Goal: Task Accomplishment & Management: Manage account settings

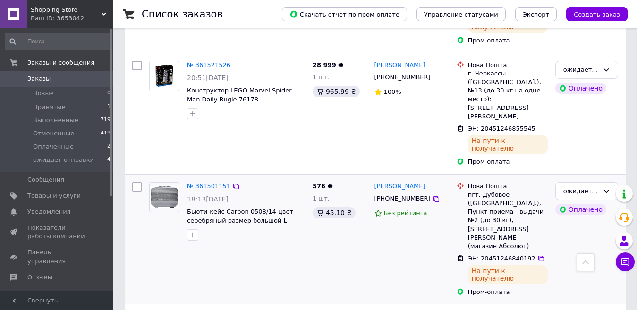
scroll to position [331, 0]
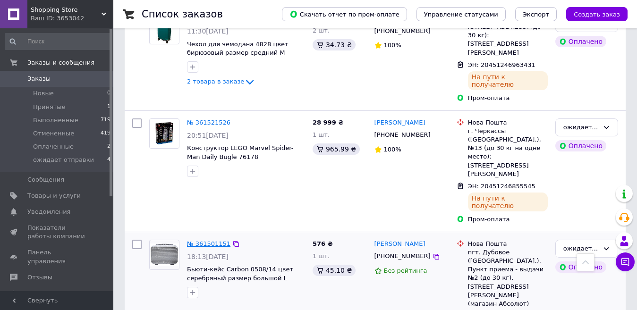
click at [215, 241] on link "№ 361501151" at bounding box center [208, 244] width 43 height 7
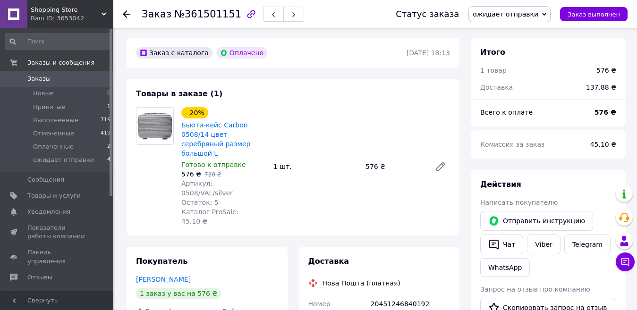
scroll to position [284, 0]
drag, startPoint x: 211, startPoint y: 155, endPoint x: 260, endPoint y: 157, distance: 49.2
click at [260, 180] on div "Артикул: 0508/VAL/silver" at bounding box center [223, 189] width 85 height 19
copy span "0508/VAL/silver"
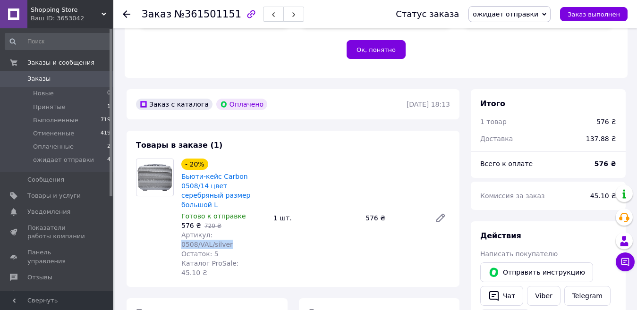
scroll to position [236, 0]
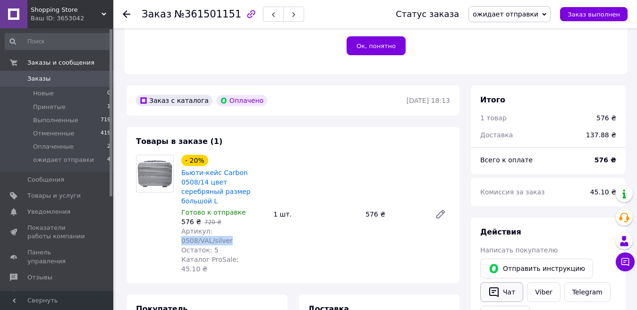
click at [509, 283] on button "Чат" at bounding box center [502, 293] width 43 height 20
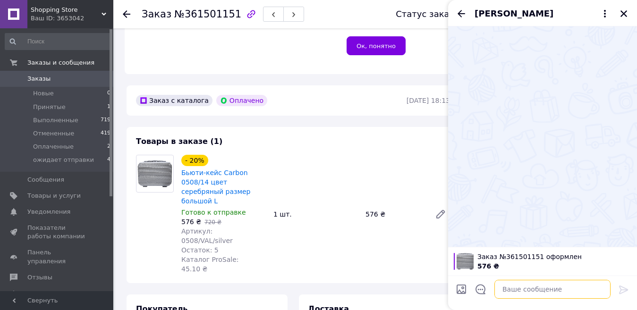
click at [516, 284] on textarea at bounding box center [553, 289] width 116 height 19
paste textarea "[URL][DOMAIN_NAME]"
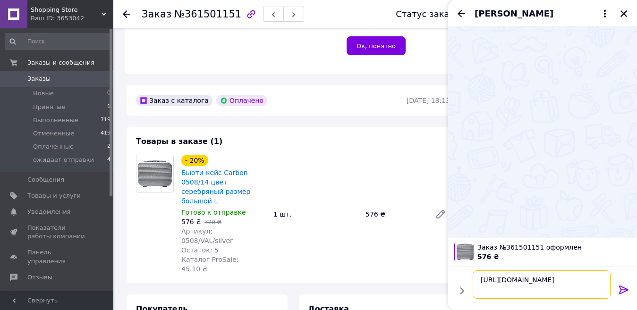
scroll to position [1, 0]
type textarea "[URL][DOMAIN_NAME]"
click at [621, 288] on icon at bounding box center [624, 289] width 11 height 11
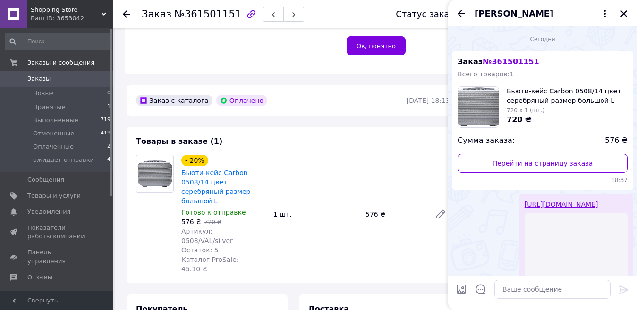
scroll to position [0, 0]
click at [623, 13] on icon "Закрыть" at bounding box center [624, 13] width 9 height 9
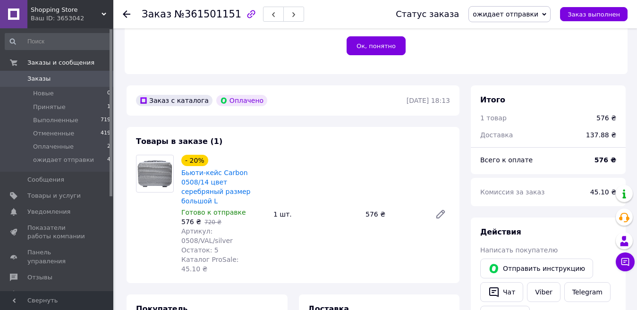
click at [125, 14] on use at bounding box center [127, 14] width 8 height 8
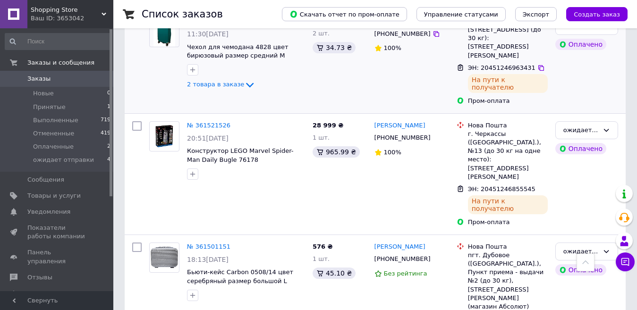
scroll to position [331, 0]
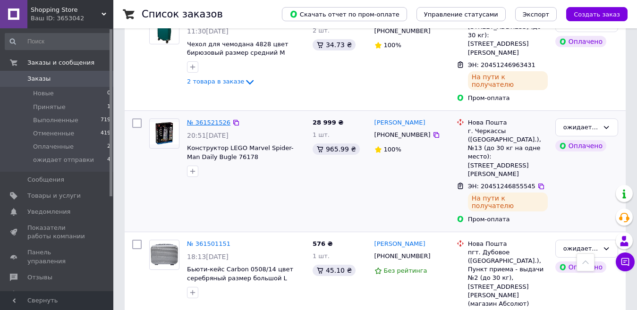
click at [210, 119] on link "№ 361521526" at bounding box center [208, 122] width 43 height 7
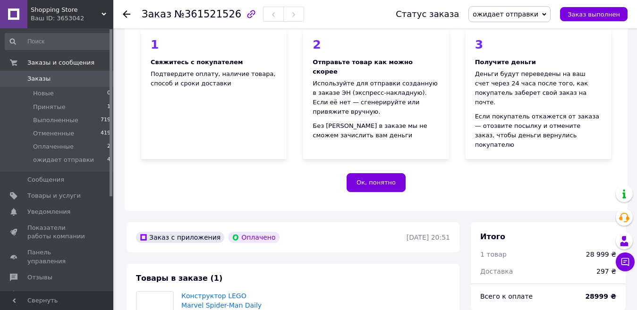
scroll to position [331, 0]
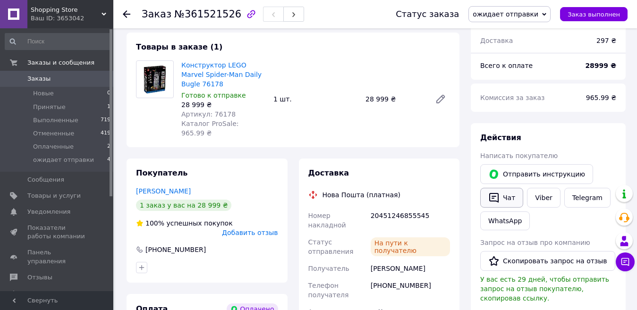
click at [507, 188] on button "Чат" at bounding box center [502, 198] width 43 height 20
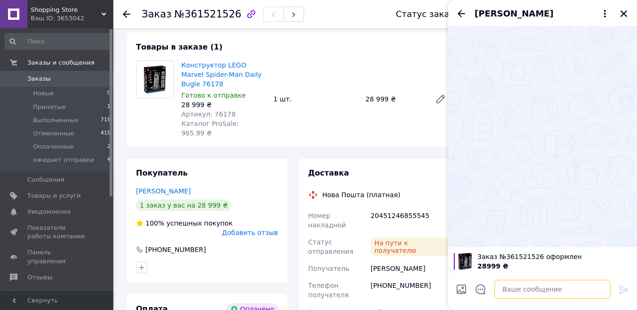
click at [512, 291] on textarea at bounding box center [553, 289] width 116 height 19
paste textarea "[URL][DOMAIN_NAME]"
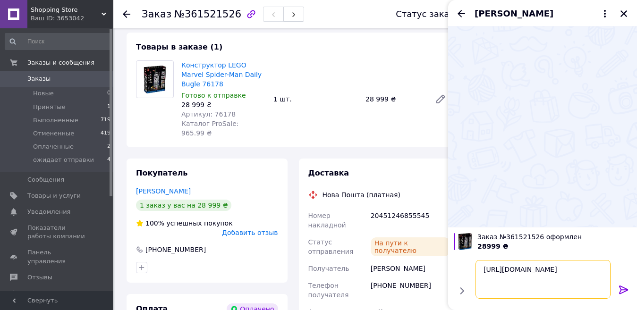
type textarea "[URL][DOMAIN_NAME]"
click at [622, 290] on icon at bounding box center [624, 290] width 9 height 9
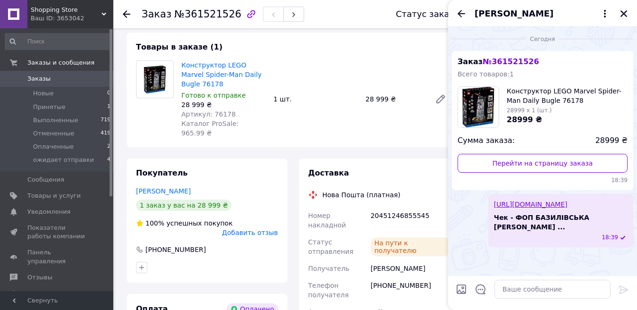
click at [624, 12] on icon "Закрыть" at bounding box center [624, 13] width 9 height 9
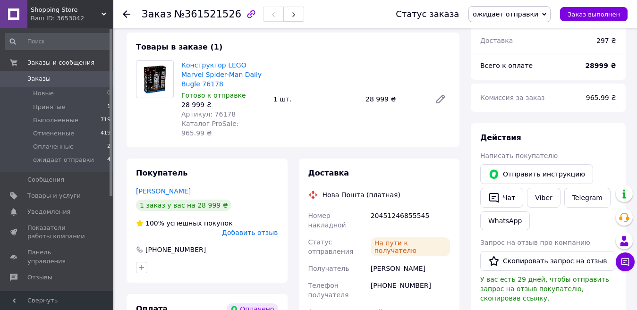
click at [125, 13] on use at bounding box center [127, 14] width 8 height 8
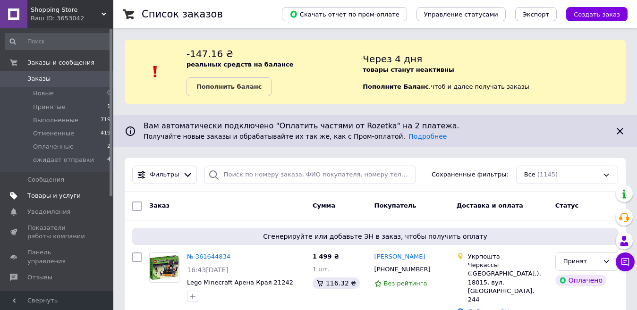
click at [52, 196] on span "Товары и услуги" at bounding box center [53, 196] width 53 height 9
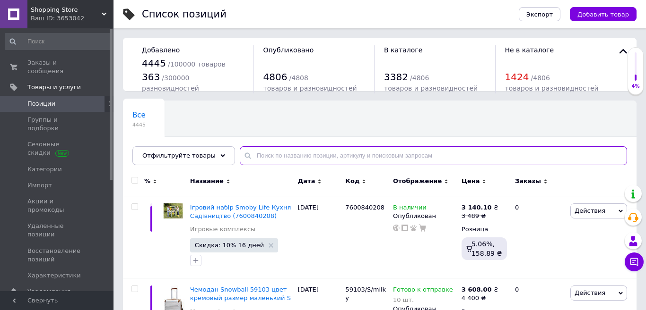
click at [306, 155] on input "text" at bounding box center [433, 155] width 387 height 19
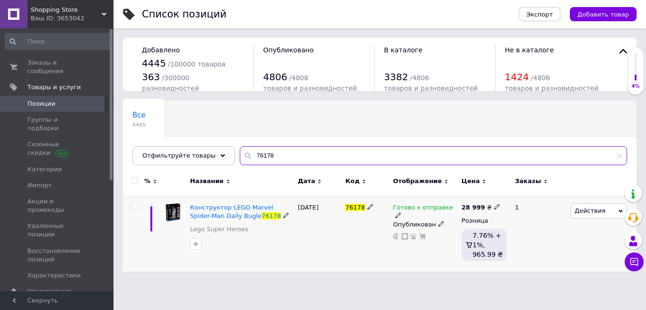
type input "76178"
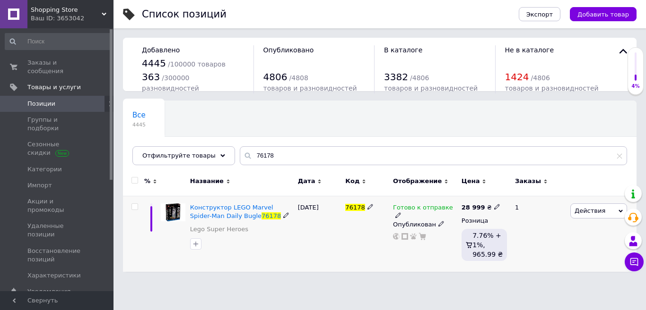
click at [401, 213] on icon at bounding box center [398, 216] width 6 height 6
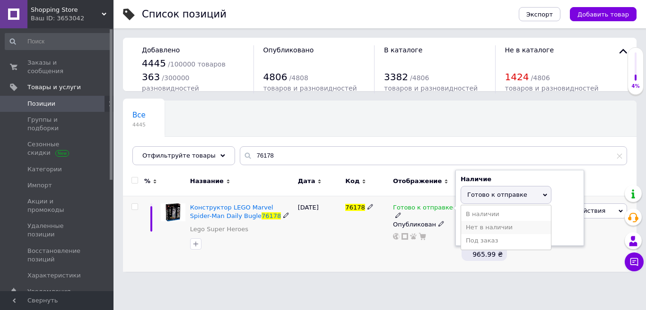
click at [475, 224] on li "Нет в наличии" at bounding box center [506, 227] width 90 height 13
click at [415, 246] on div "Готово к отправке Наличие Нет в наличии В наличии Под заказ Готово к отправке О…" at bounding box center [424, 234] width 69 height 76
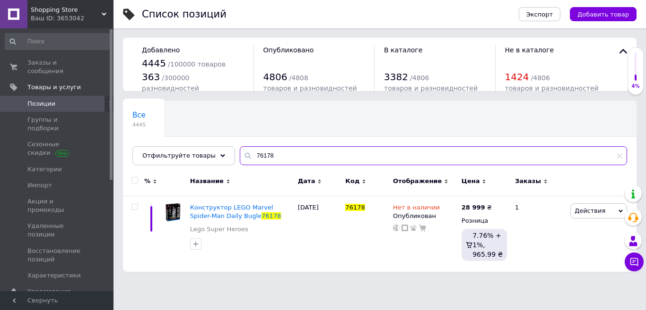
click at [616, 157] on input "76178" at bounding box center [433, 155] width 387 height 19
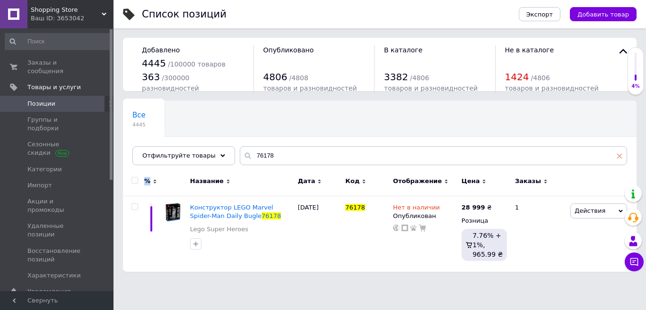
click at [616, 157] on icon at bounding box center [619, 156] width 6 height 6
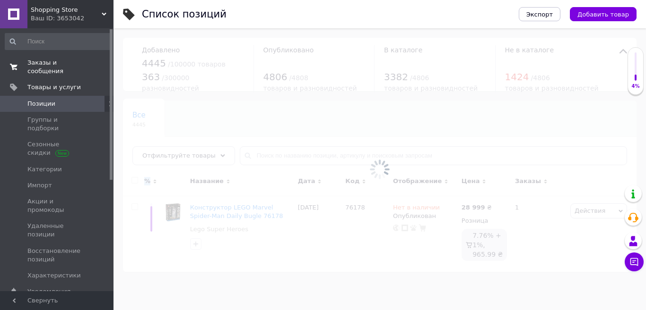
click at [65, 64] on span "Заказы и сообщения" at bounding box center [57, 67] width 60 height 17
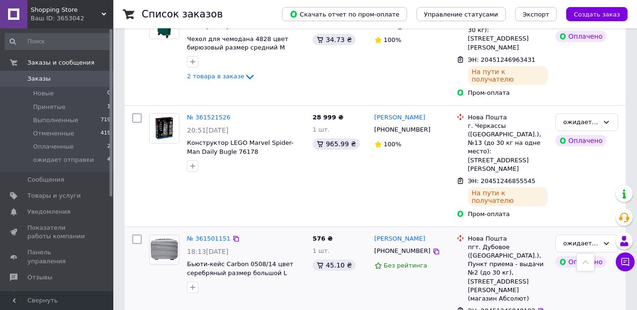
scroll to position [378, 0]
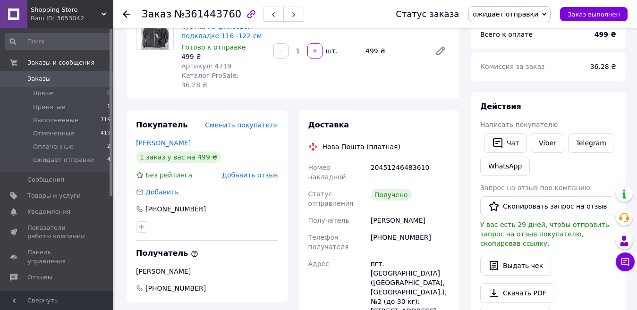
scroll to position [47, 0]
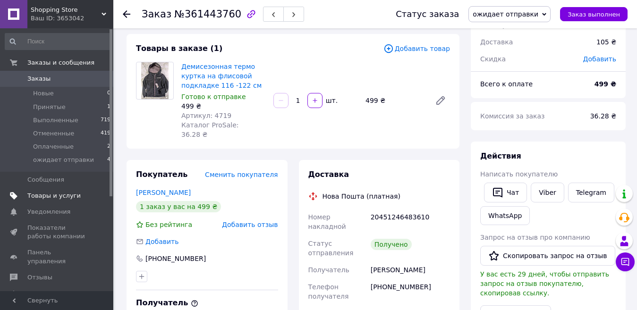
click at [56, 194] on span "Товары и услуги" at bounding box center [53, 196] width 53 height 9
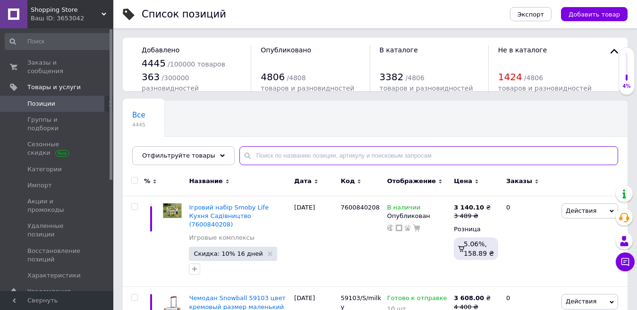
click at [308, 154] on input "text" at bounding box center [429, 155] width 379 height 19
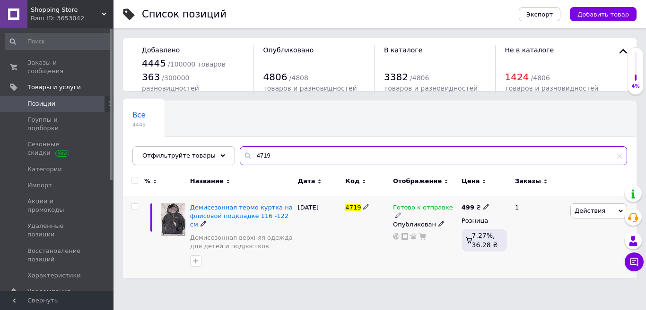
type input "4719"
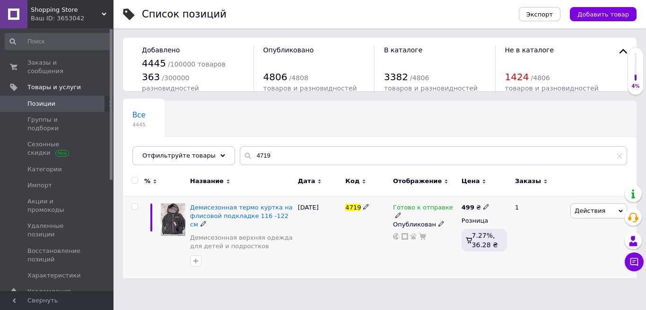
click at [401, 213] on icon at bounding box center [398, 216] width 6 height 6
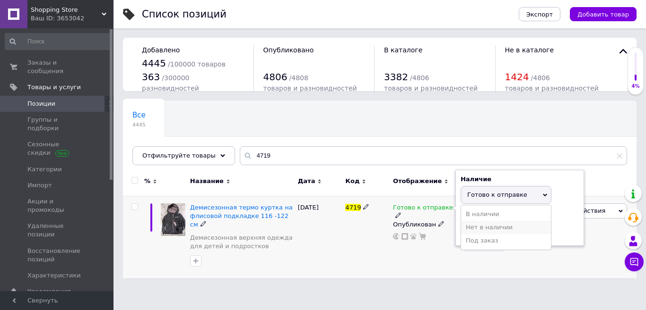
click at [483, 229] on li "Нет в наличии" at bounding box center [506, 227] width 90 height 13
click at [412, 262] on div "Готово к отправке Наличие Нет в наличии В наличии Под заказ Готово к отправке О…" at bounding box center [424, 237] width 69 height 83
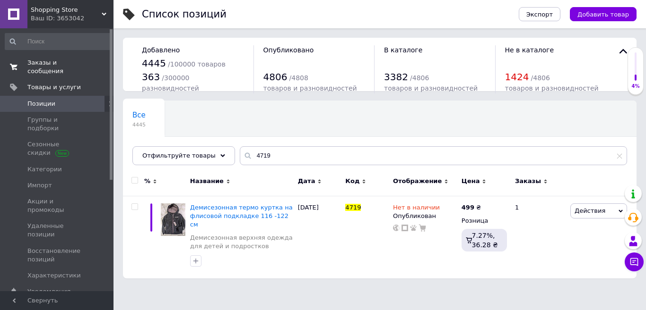
click at [70, 62] on span "Заказы и сообщения" at bounding box center [57, 67] width 60 height 17
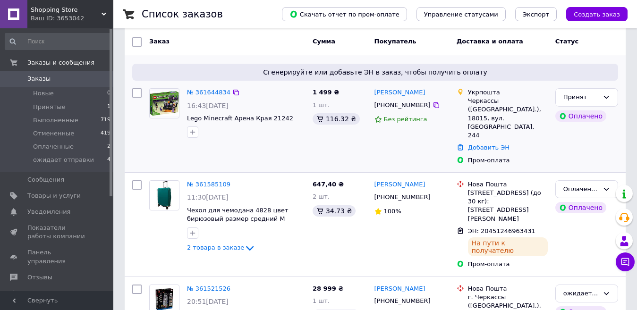
scroll to position [189, 0]
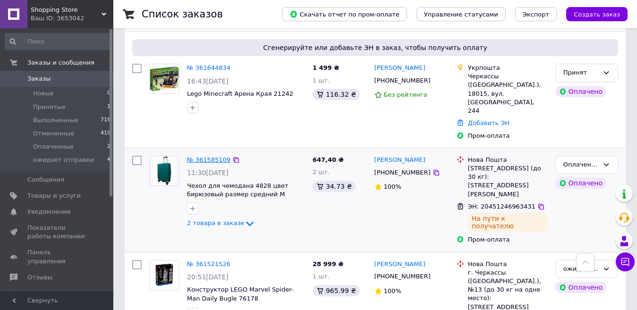
click at [218, 156] on link "№ 361585109" at bounding box center [208, 159] width 43 height 7
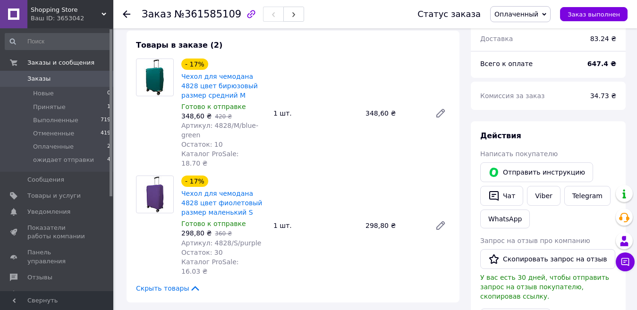
scroll to position [331, 0]
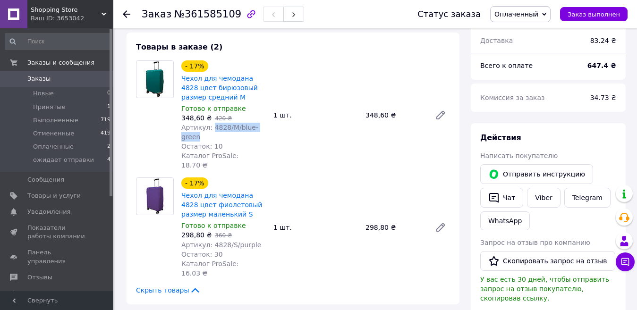
drag, startPoint x: 209, startPoint y: 110, endPoint x: 223, endPoint y: 116, distance: 15.0
click at [223, 123] on div "Артикул: 4828/M/blue-green" at bounding box center [223, 132] width 85 height 19
copy span "4828/M/blue-green"
drag, startPoint x: 209, startPoint y: 215, endPoint x: 265, endPoint y: 215, distance: 55.3
click at [265, 241] on div "Артикул: 4828/S/purple" at bounding box center [223, 245] width 85 height 9
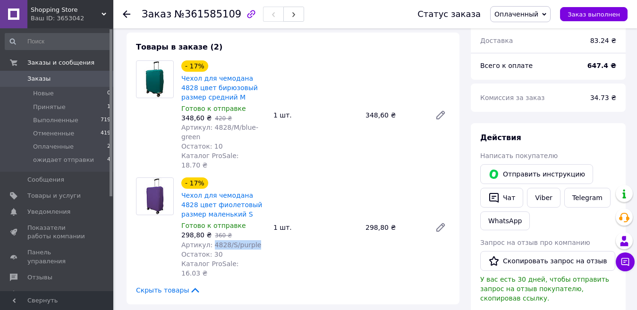
copy span "4828/S/purple"
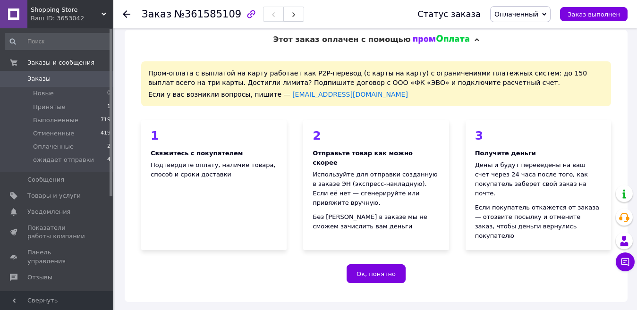
scroll to position [0, 0]
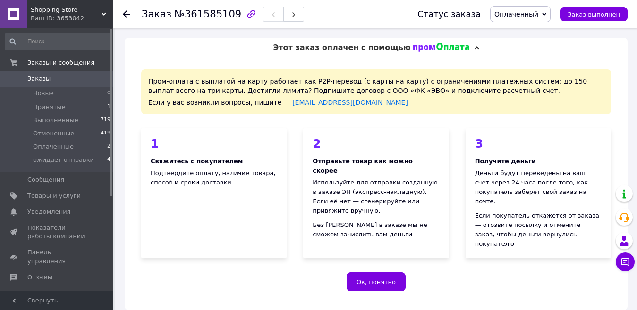
click at [539, 15] on span "Оплаченный" at bounding box center [517, 14] width 44 height 8
click at [537, 77] on li "ожидает отправки" at bounding box center [526, 76] width 70 height 14
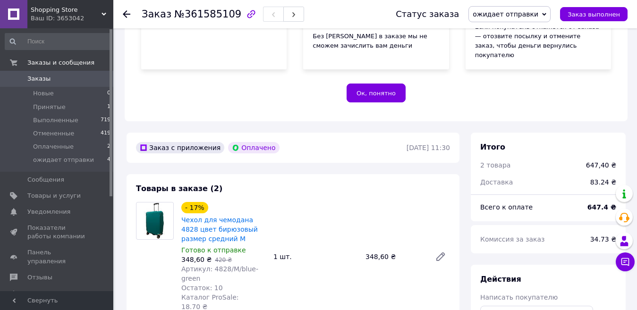
scroll to position [236, 0]
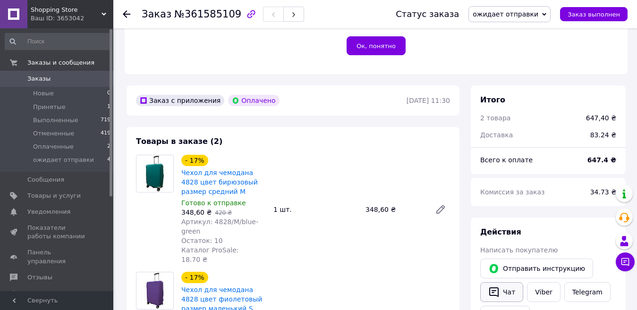
click at [519, 283] on button "Чат" at bounding box center [502, 293] width 43 height 20
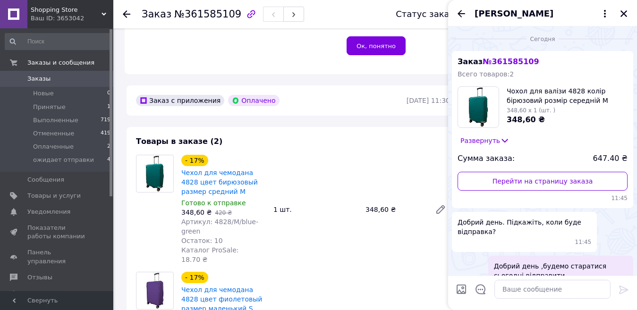
scroll to position [207, 0]
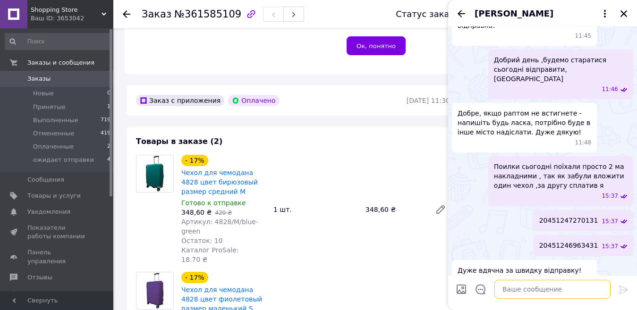
click at [529, 288] on textarea at bounding box center [553, 289] width 116 height 19
paste textarea "[URL][DOMAIN_NAME]"
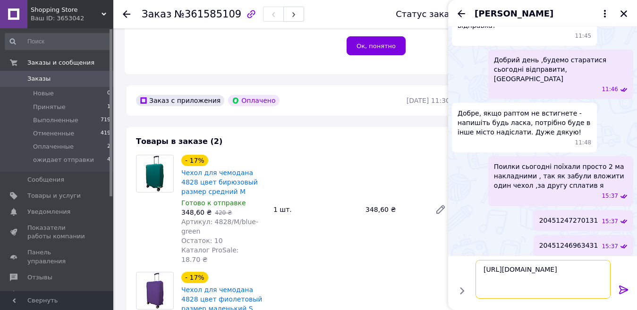
type textarea "[URL][DOMAIN_NAME]"
click at [624, 289] on icon at bounding box center [624, 289] width 11 height 11
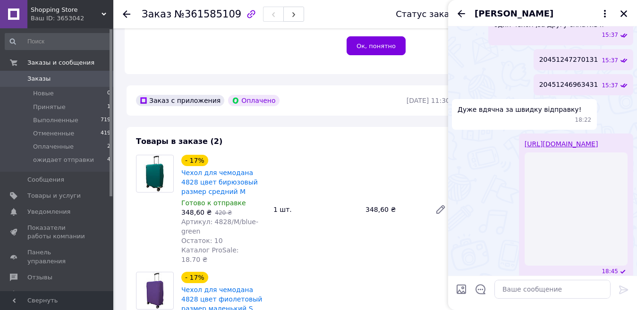
scroll to position [264, 0]
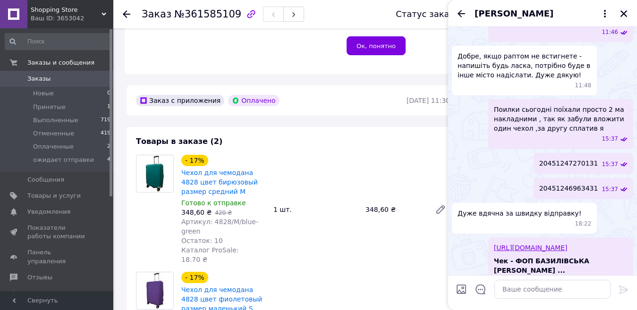
click at [622, 13] on icon "Закрыть" at bounding box center [624, 13] width 9 height 9
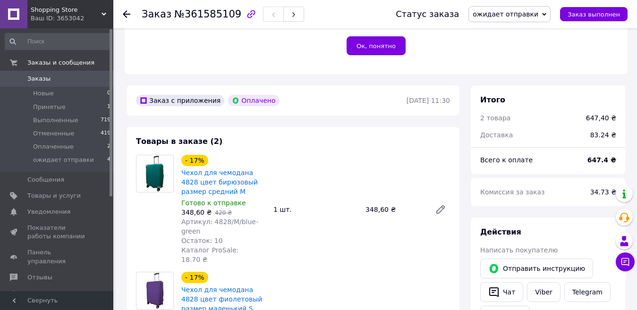
click at [127, 14] on use at bounding box center [127, 14] width 8 height 8
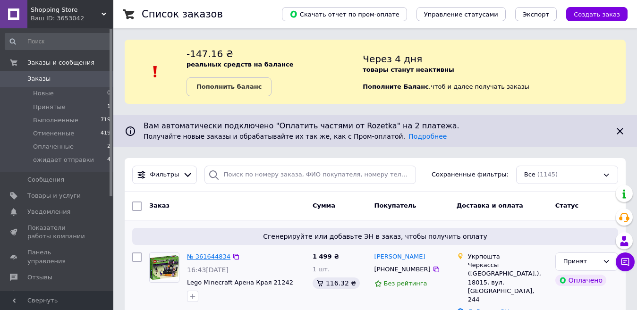
click at [206, 258] on link "№ 361644834" at bounding box center [208, 256] width 43 height 7
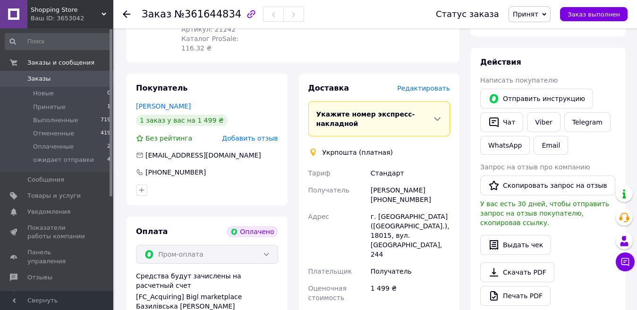
scroll to position [378, 0]
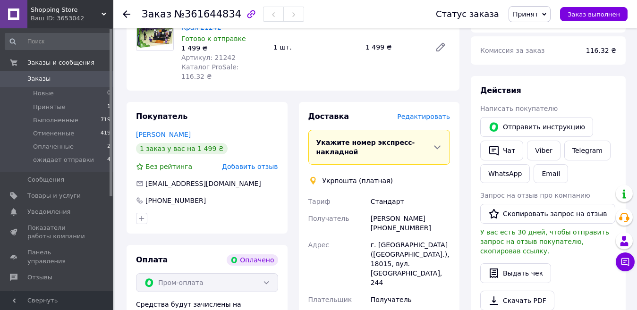
click at [549, 13] on span "Принят" at bounding box center [530, 14] width 42 height 16
click at [558, 78] on li "ожидает отправки" at bounding box center [544, 76] width 70 height 14
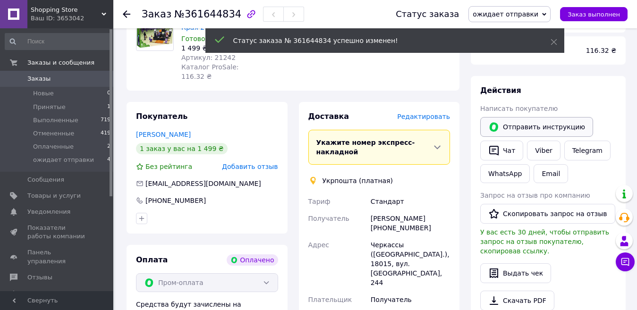
click at [505, 118] on button "Отправить инструкцию" at bounding box center [537, 127] width 113 height 20
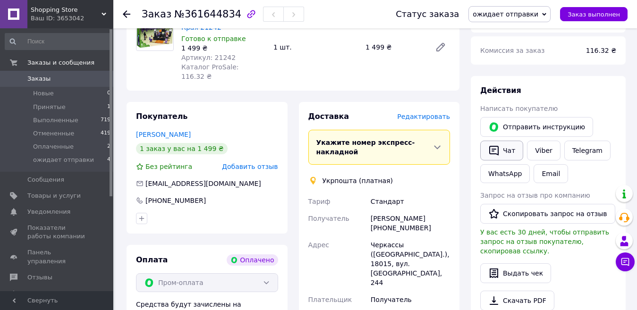
click at [505, 141] on button "Чат" at bounding box center [502, 151] width 43 height 20
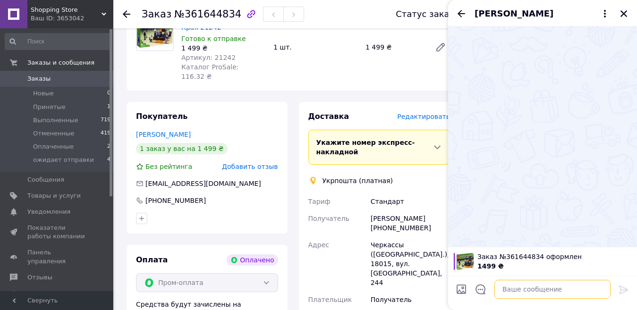
click at [508, 291] on textarea at bounding box center [553, 289] width 116 height 19
paste textarea "[URL][DOMAIN_NAME]"
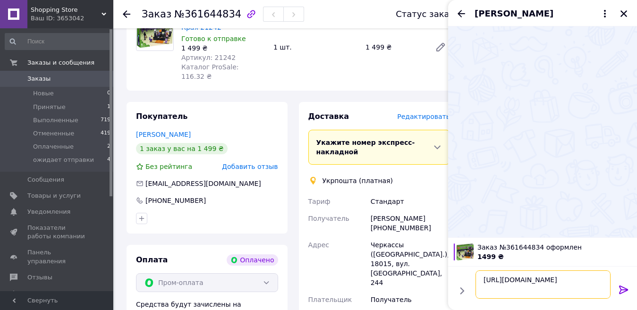
type textarea "[URL][DOMAIN_NAME]"
click at [620, 288] on icon at bounding box center [624, 290] width 9 height 9
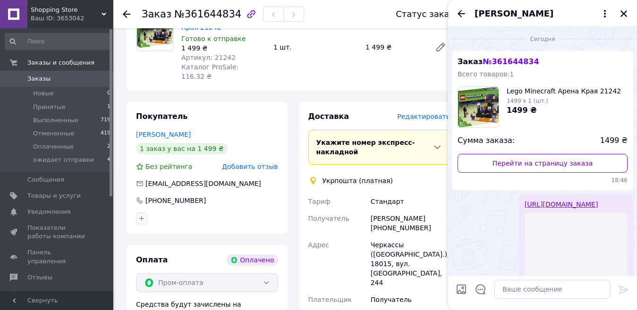
scroll to position [79, 0]
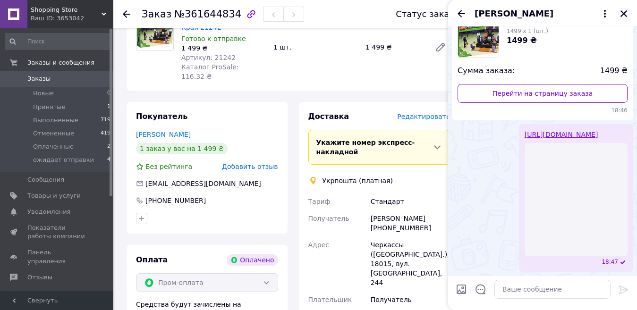
click at [624, 11] on icon "Закрыть" at bounding box center [624, 13] width 9 height 9
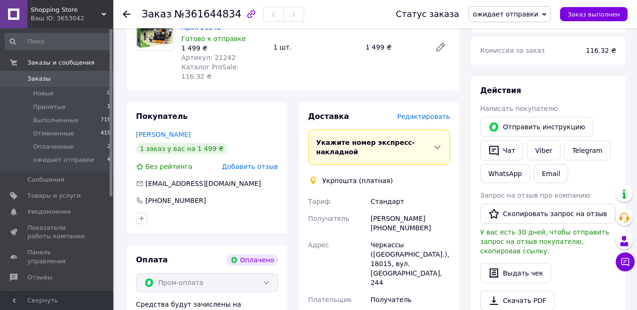
click at [125, 15] on use at bounding box center [127, 14] width 8 height 8
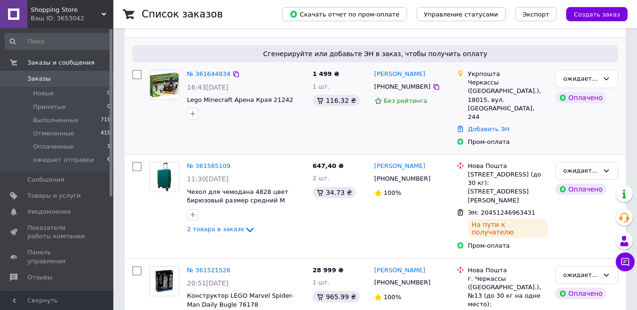
scroll to position [189, 0]
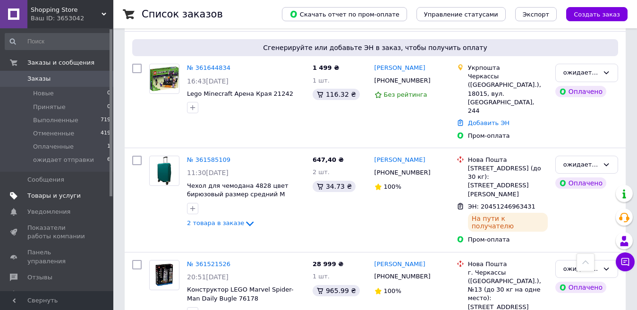
click at [34, 195] on span "Товары и услуги" at bounding box center [53, 196] width 53 height 9
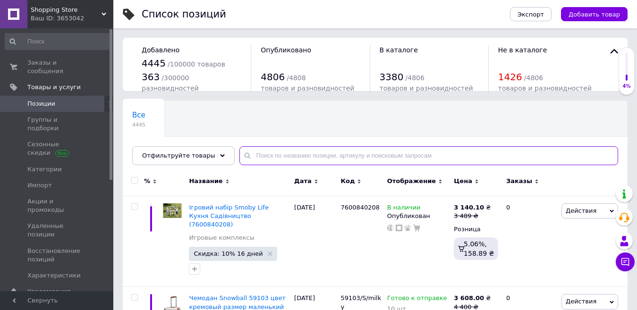
click at [301, 153] on input "text" at bounding box center [429, 155] width 379 height 19
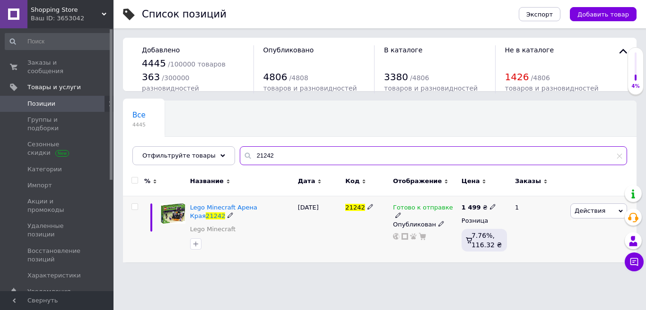
type input "21242"
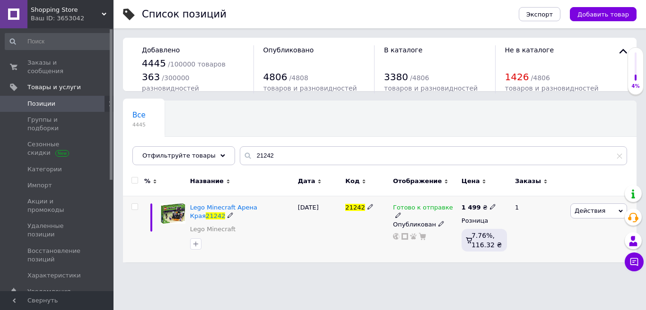
click at [401, 213] on icon at bounding box center [398, 216] width 6 height 6
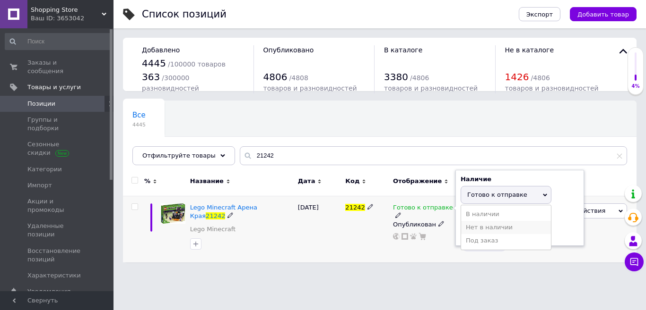
click at [482, 227] on li "Нет в наличии" at bounding box center [506, 227] width 90 height 13
click at [421, 247] on div "Готово к отправке Наличие Нет в наличии В наличии Под заказ Готово к отправке О…" at bounding box center [424, 229] width 69 height 67
